Goal: Check status: Check status

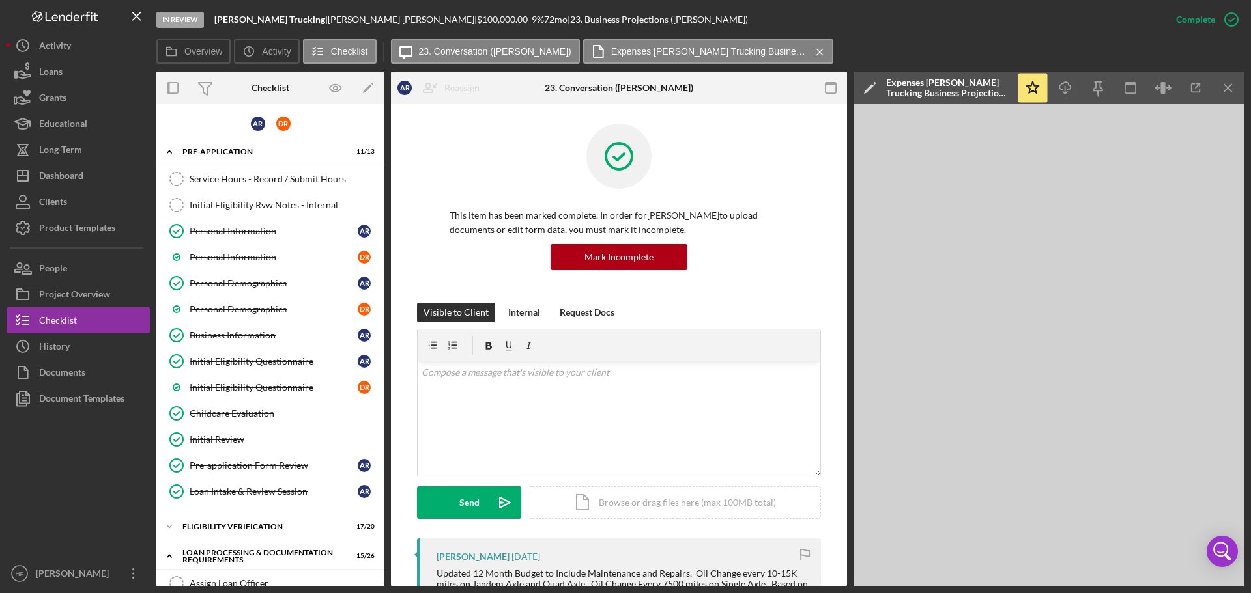
scroll to position [717, 0]
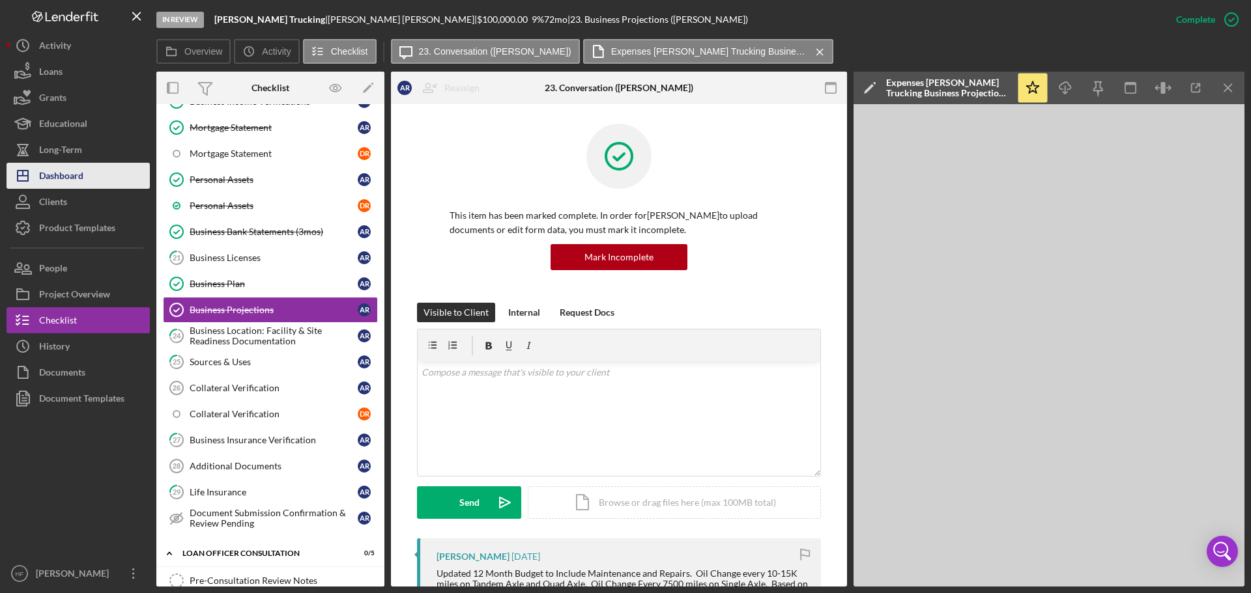
click at [108, 179] on button "Icon/Dashboard Dashboard" at bounding box center [78, 176] width 143 height 26
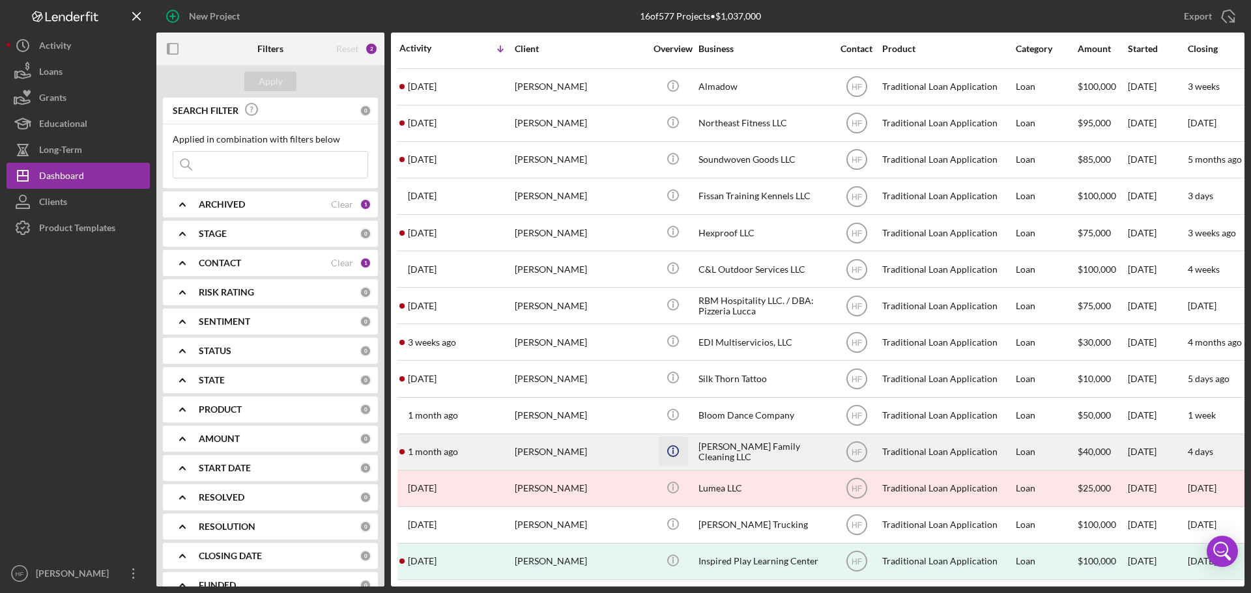
scroll to position [79, 0]
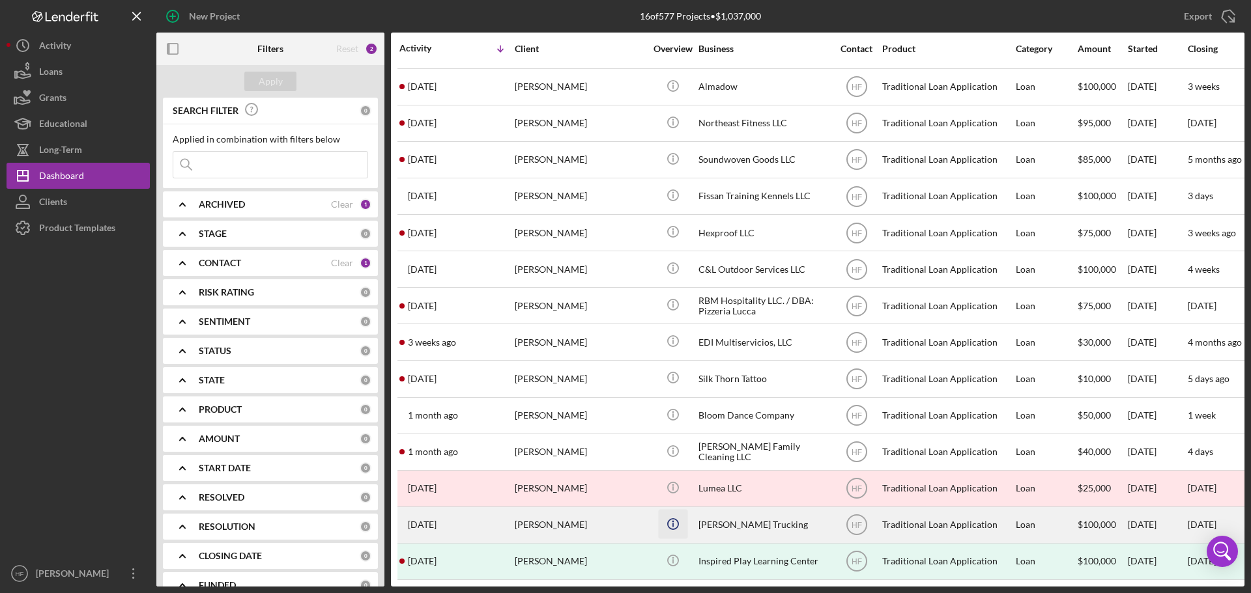
click at [666, 518] on icon "Icon/Info" at bounding box center [672, 523] width 29 height 29
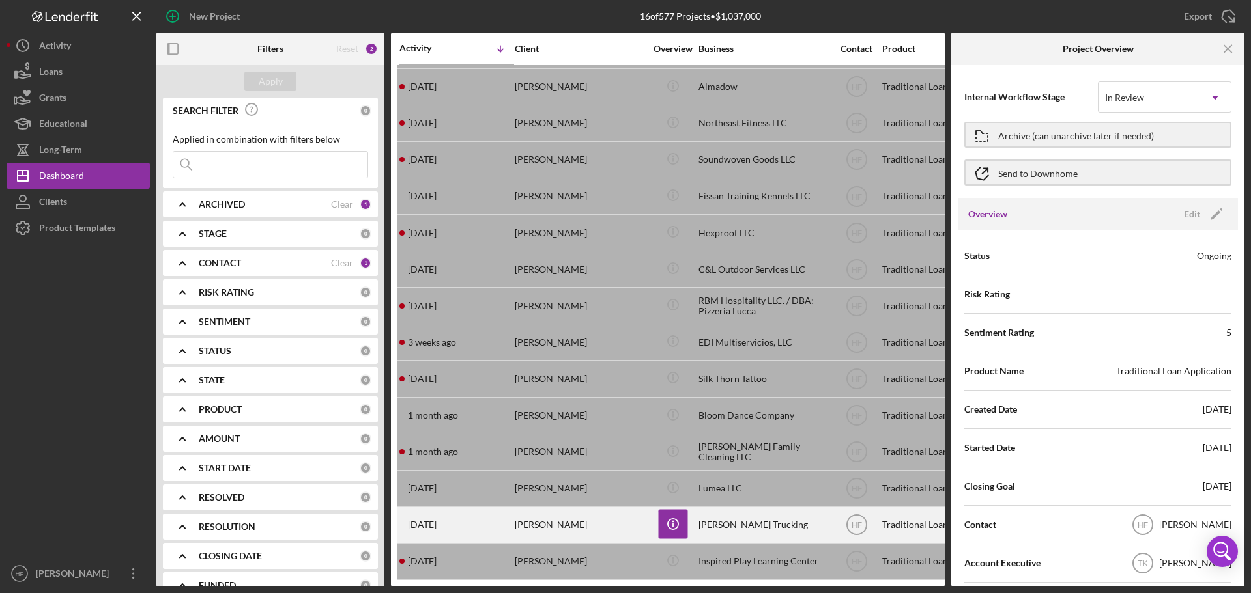
click at [582, 513] on div "[PERSON_NAME]" at bounding box center [580, 525] width 130 height 35
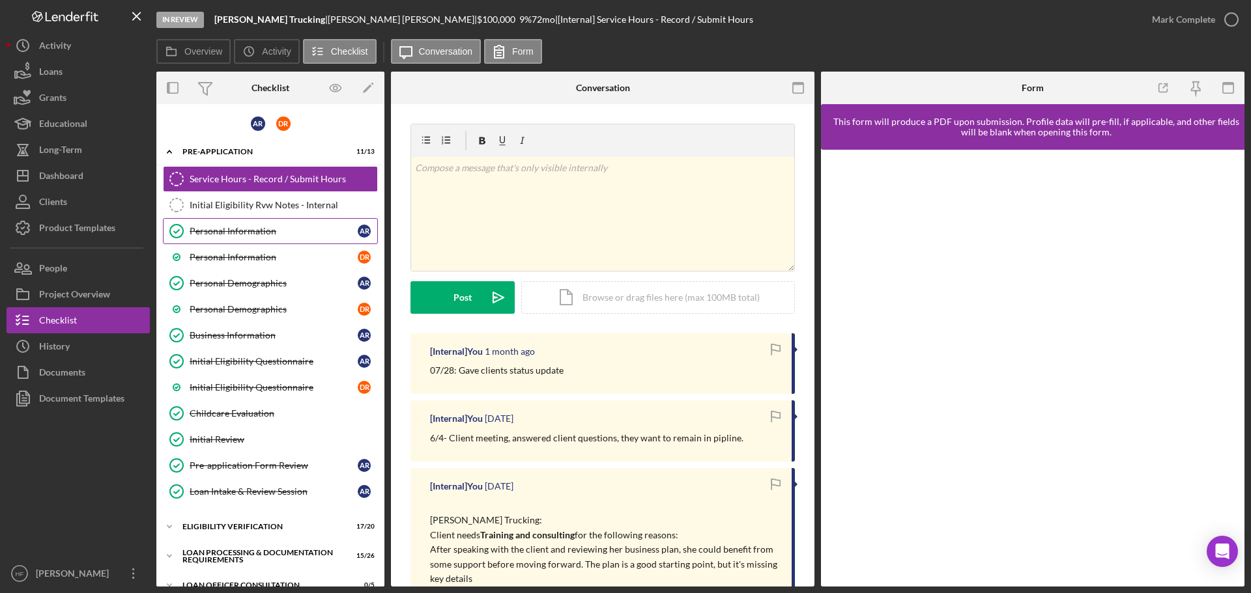
click at [300, 227] on div "Personal Information" at bounding box center [274, 231] width 168 height 10
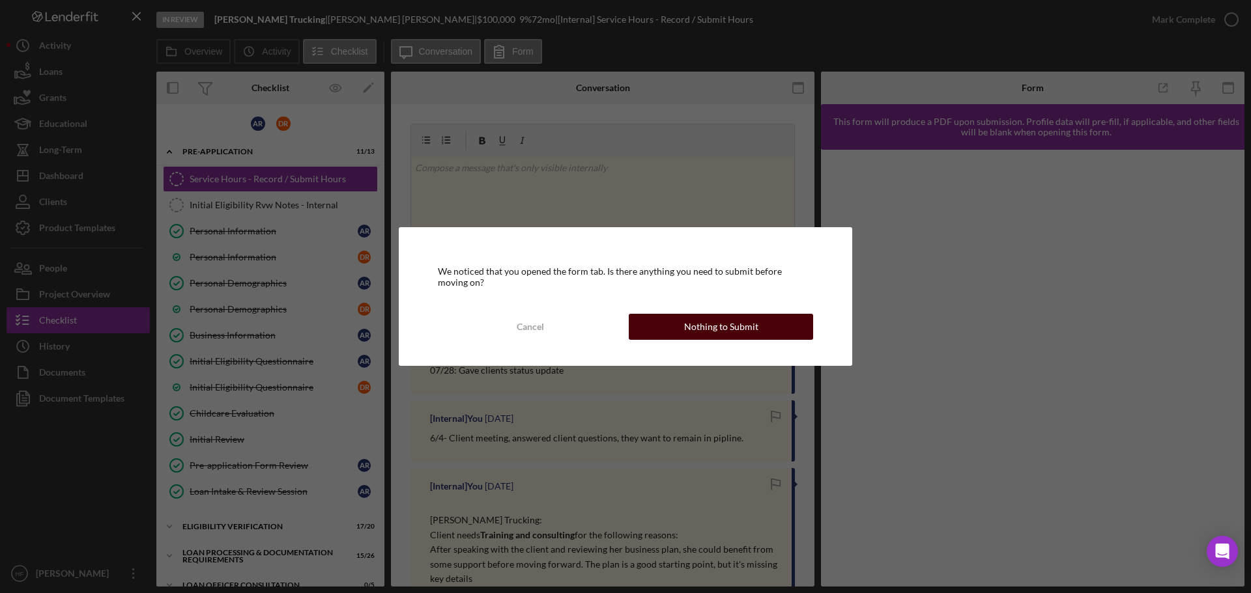
click at [730, 330] on div "Nothing to Submit" at bounding box center [721, 327] width 74 height 26
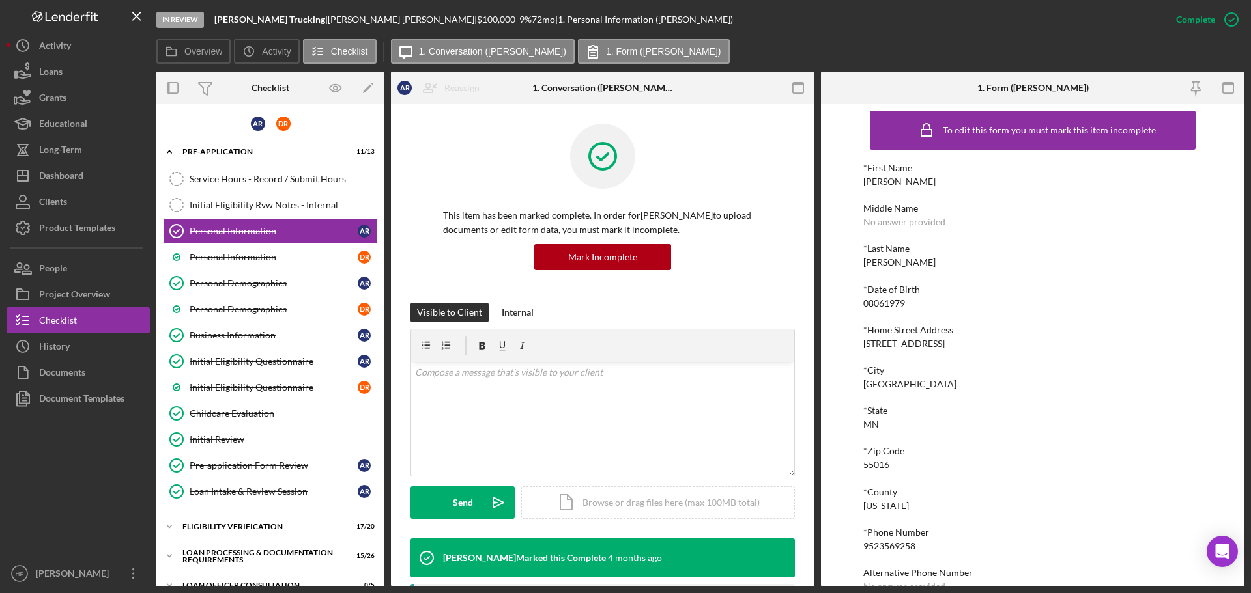
scroll to position [72, 0]
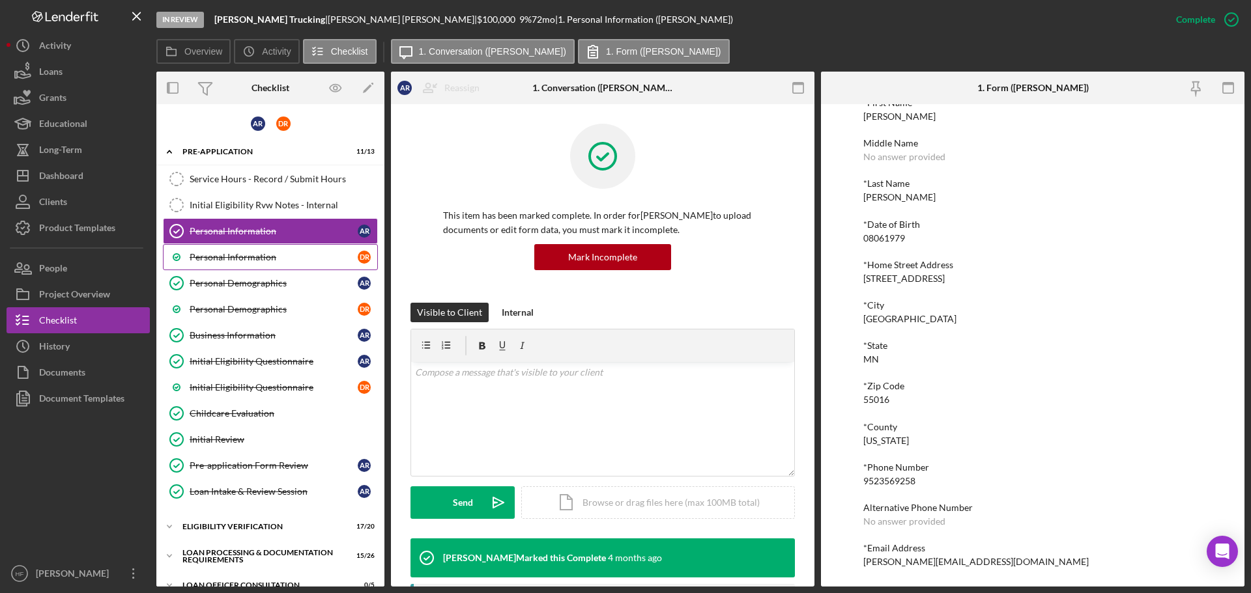
click at [248, 247] on link "Personal Information D R" at bounding box center [270, 257] width 215 height 26
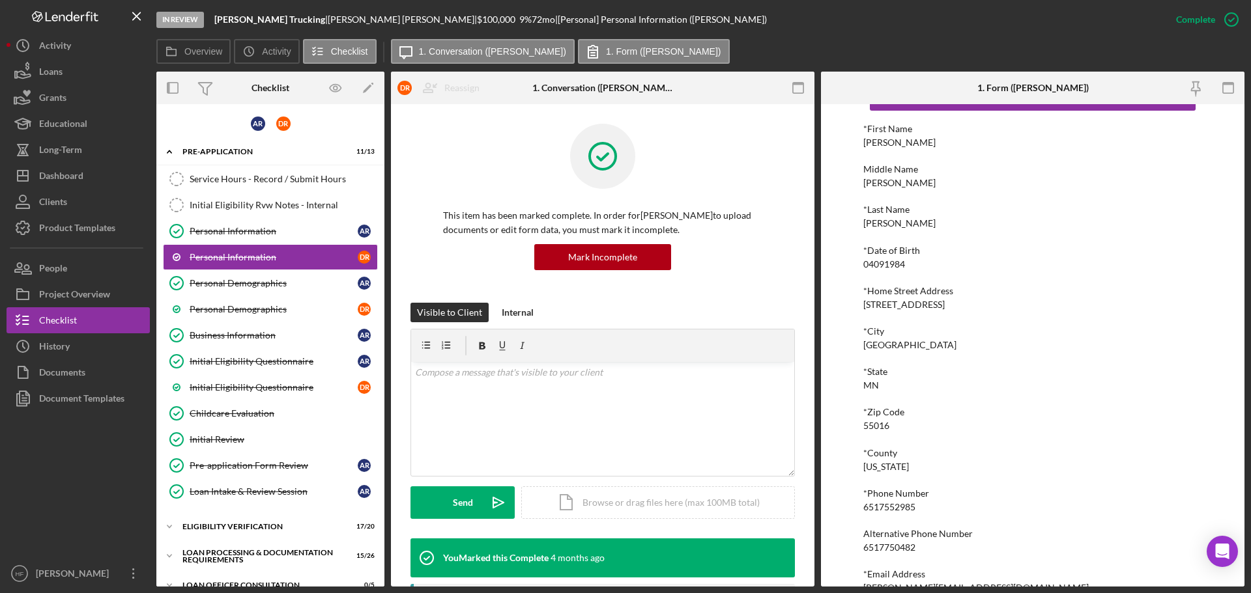
scroll to position [72, 0]
